Goal: Information Seeking & Learning: Learn about a topic

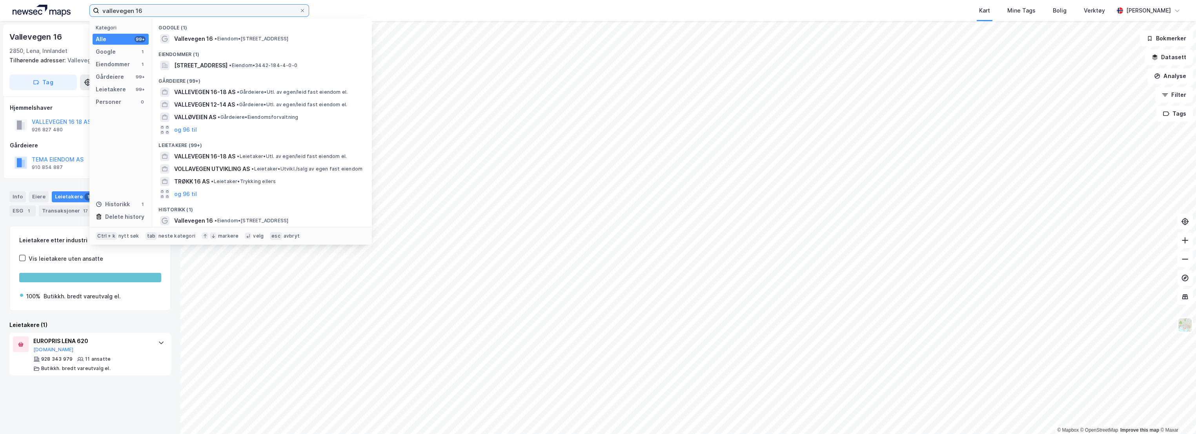
drag, startPoint x: 153, startPoint y: 9, endPoint x: 83, endPoint y: 11, distance: 70.2
click at [83, 11] on div "vallevegen 16 Kategori Alle 99+ Google 1 Eiendommer 1 Gårdeiere 99+ Leietakere …" at bounding box center [598, 10] width 1196 height 21
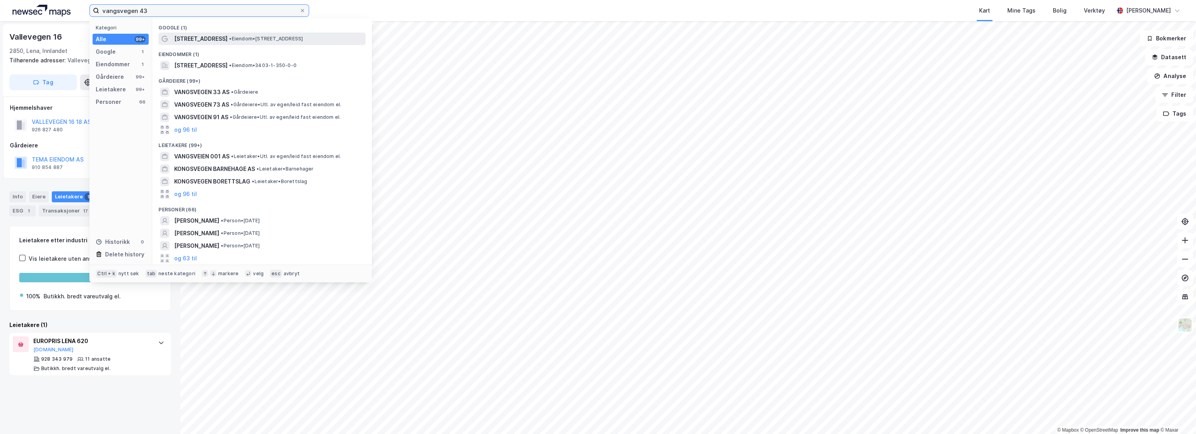
type input "vangsvegen 43"
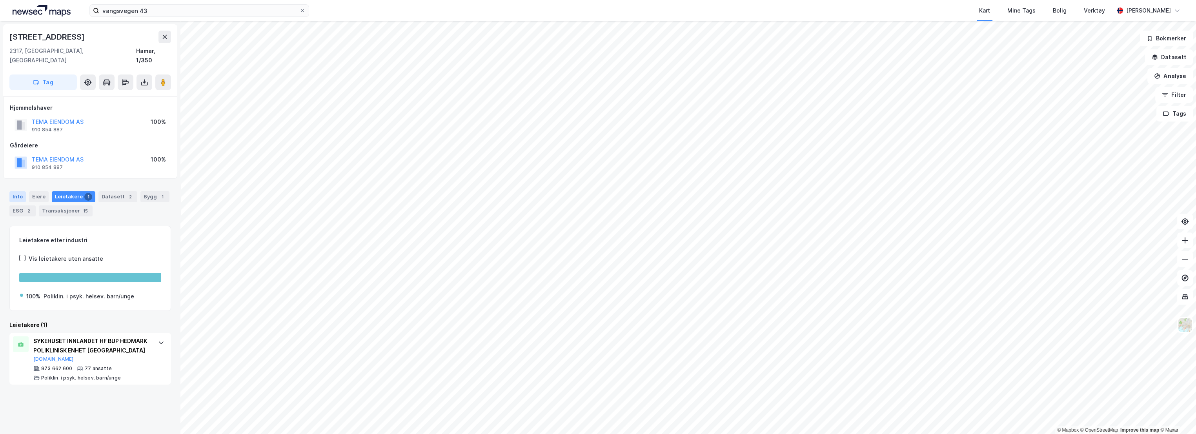
click at [16, 191] on div "Info" at bounding box center [17, 196] width 16 height 11
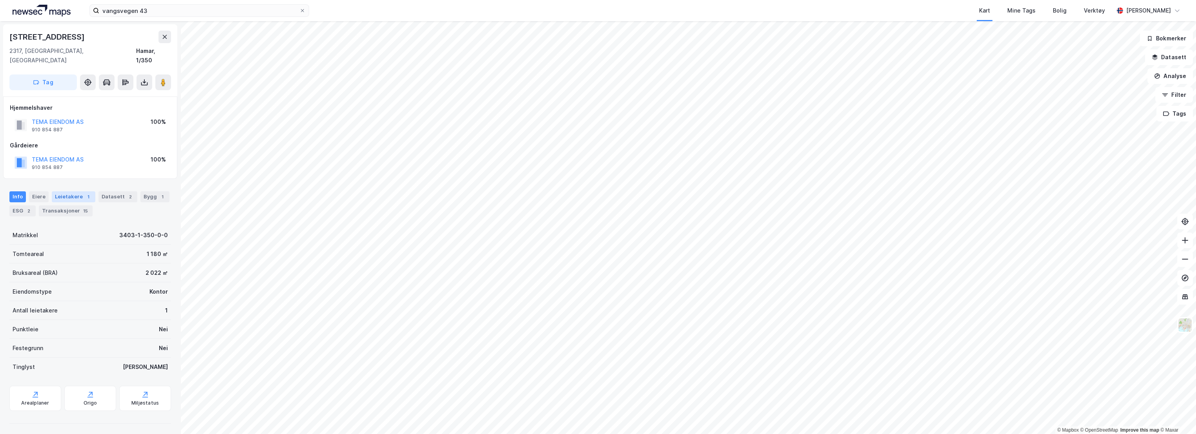
click at [68, 191] on div "Leietakere 1" at bounding box center [74, 196] width 44 height 11
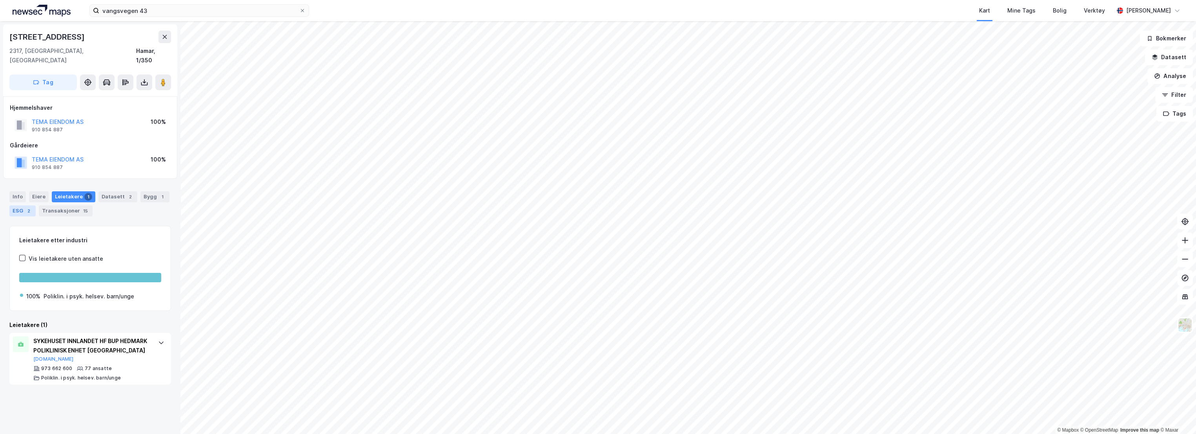
click at [26, 207] on div "2" at bounding box center [29, 211] width 8 height 8
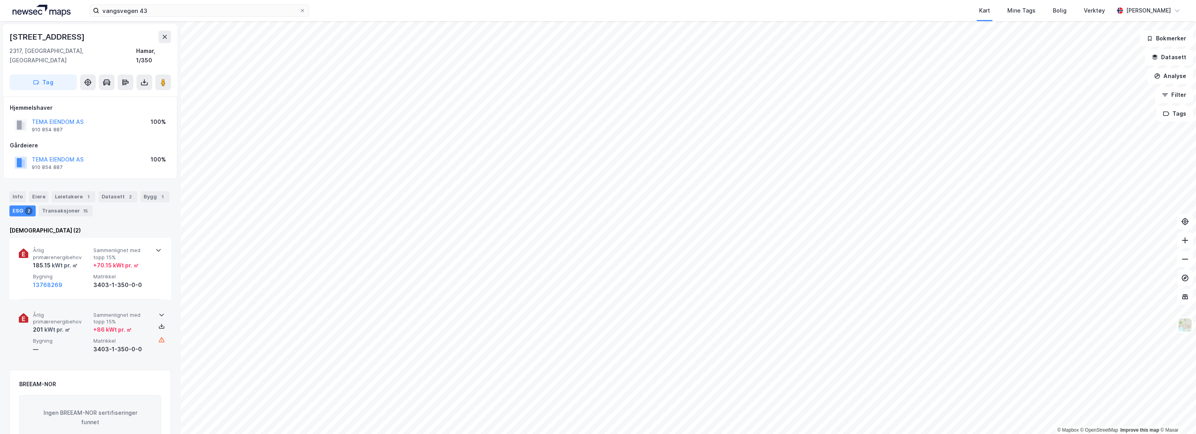
click at [92, 315] on div "Årlig primærenergibehov 201 kWt pr. ㎡ Sammenlignet med topp 15% + 86 kWt pr. ㎡ …" at bounding box center [92, 333] width 118 height 42
drag, startPoint x: 78, startPoint y: 308, endPoint x: 78, endPoint y: 298, distance: 9.8
click at [78, 312] on span "Årlig primærenergibehov" at bounding box center [61, 319] width 57 height 14
click at [77, 248] on span "Årlig primærenergibehov" at bounding box center [61, 254] width 57 height 14
